Goal: Task Accomplishment & Management: Complete application form

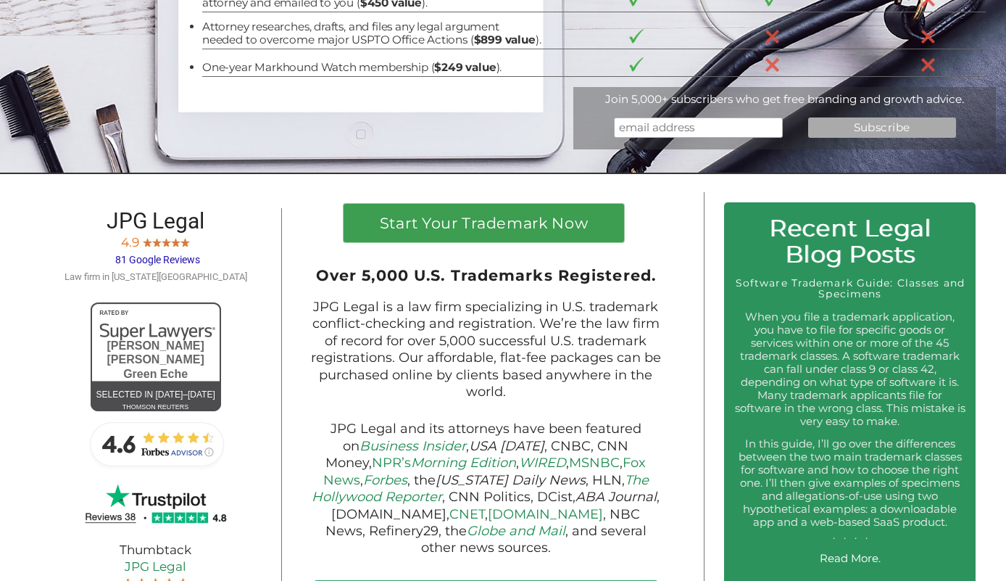
scroll to position [799, 0]
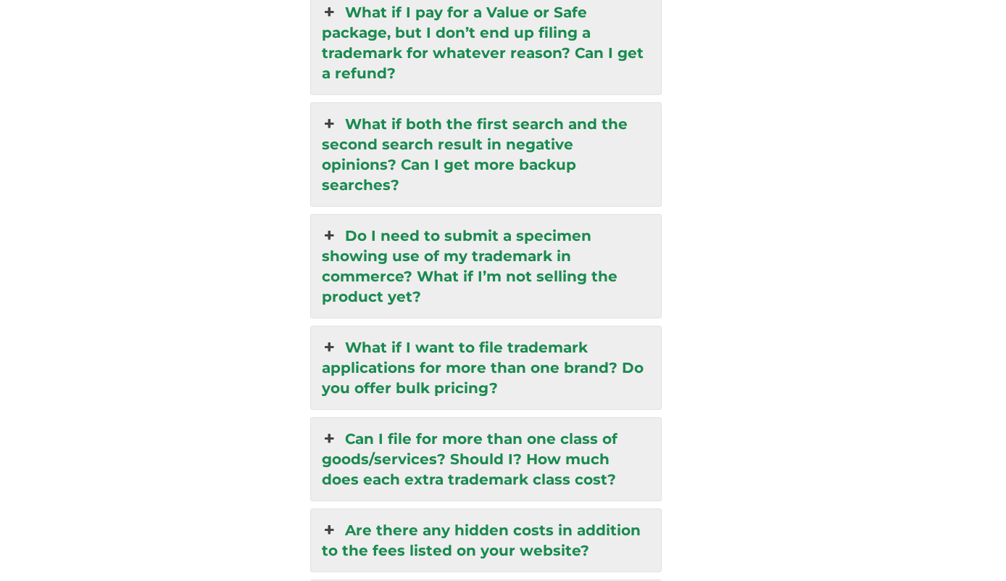
click at [471, 326] on link "What if I want to file trademark applications for more than one brand? Do you o…" at bounding box center [486, 367] width 351 height 83
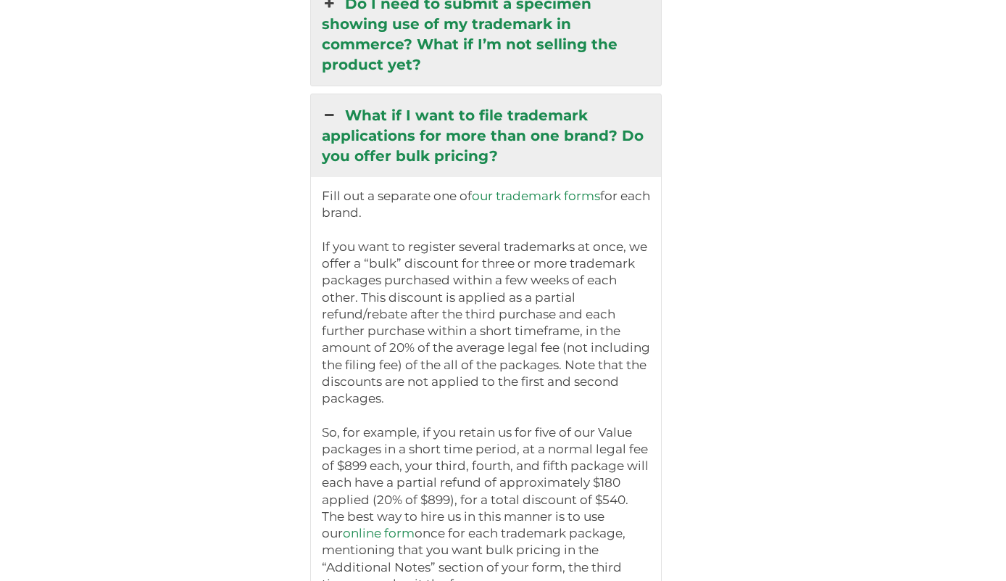
scroll to position [3518, 0]
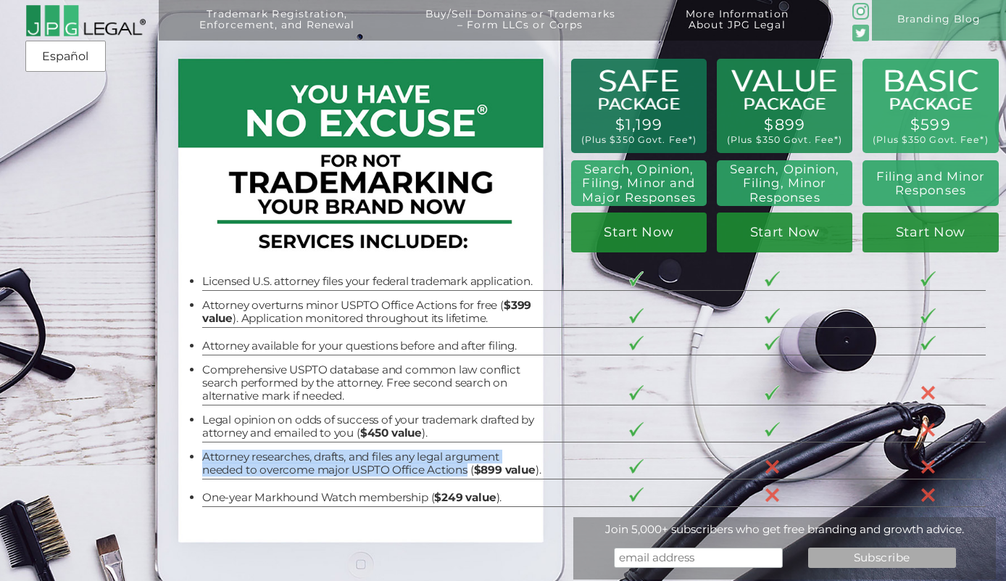
drag, startPoint x: 467, startPoint y: 471, endPoint x: 205, endPoint y: 453, distance: 262.3
click at [205, 453] on li "Attorney researches, drafts, and files any legal argument needed to overcome ma…" at bounding box center [371, 463] width 339 height 26
copy li "Attorney researches, drafts, and files any legal argument needed to overcome ma…"
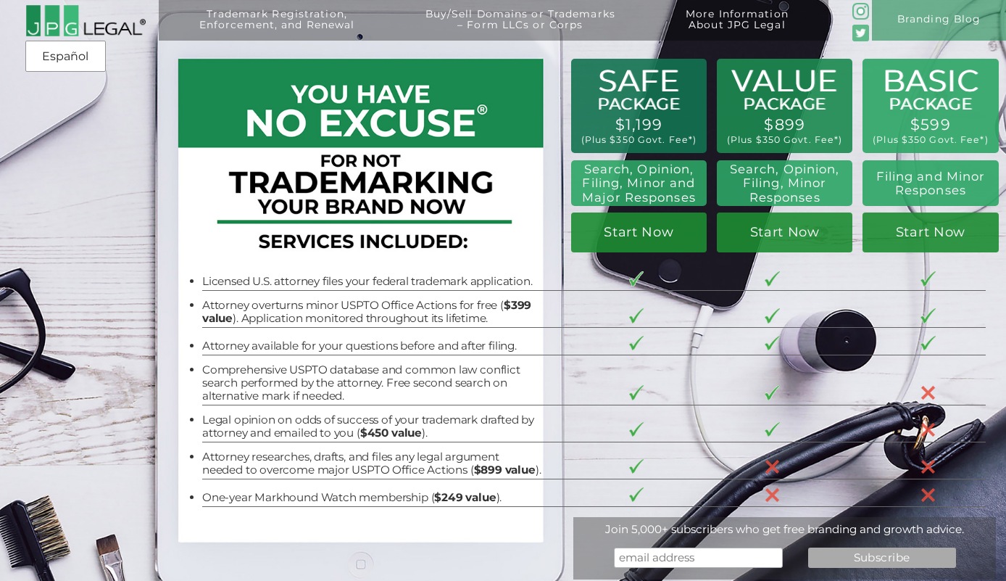
click at [397, 504] on li "One-year Markhound Watch membership ( $249 value )." at bounding box center [371, 497] width 339 height 13
drag, startPoint x: 429, startPoint y: 512, endPoint x: 204, endPoint y: 513, distance: 225.5
click at [204, 504] on li "One-year Markhound Watch membership ( $249 value )." at bounding box center [371, 497] width 339 height 13
copy li "One-year Markhound Watch membership"
